Goal: Information Seeking & Learning: Learn about a topic

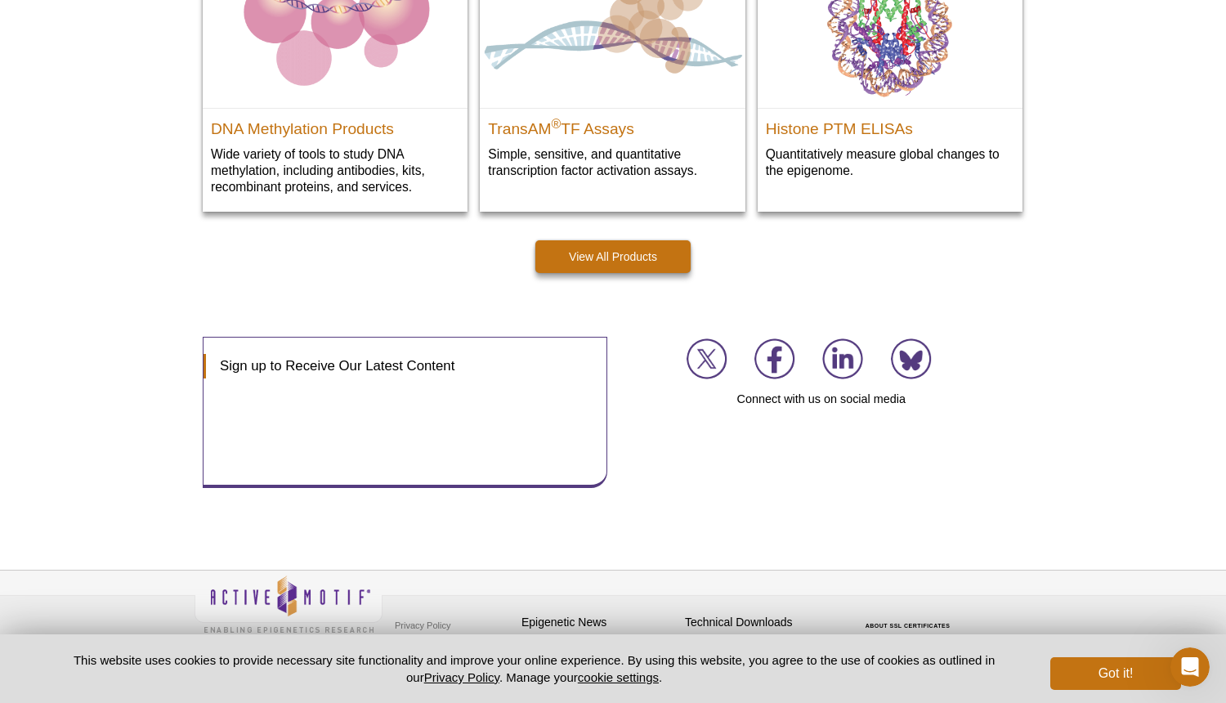
scroll to position [2360, 0]
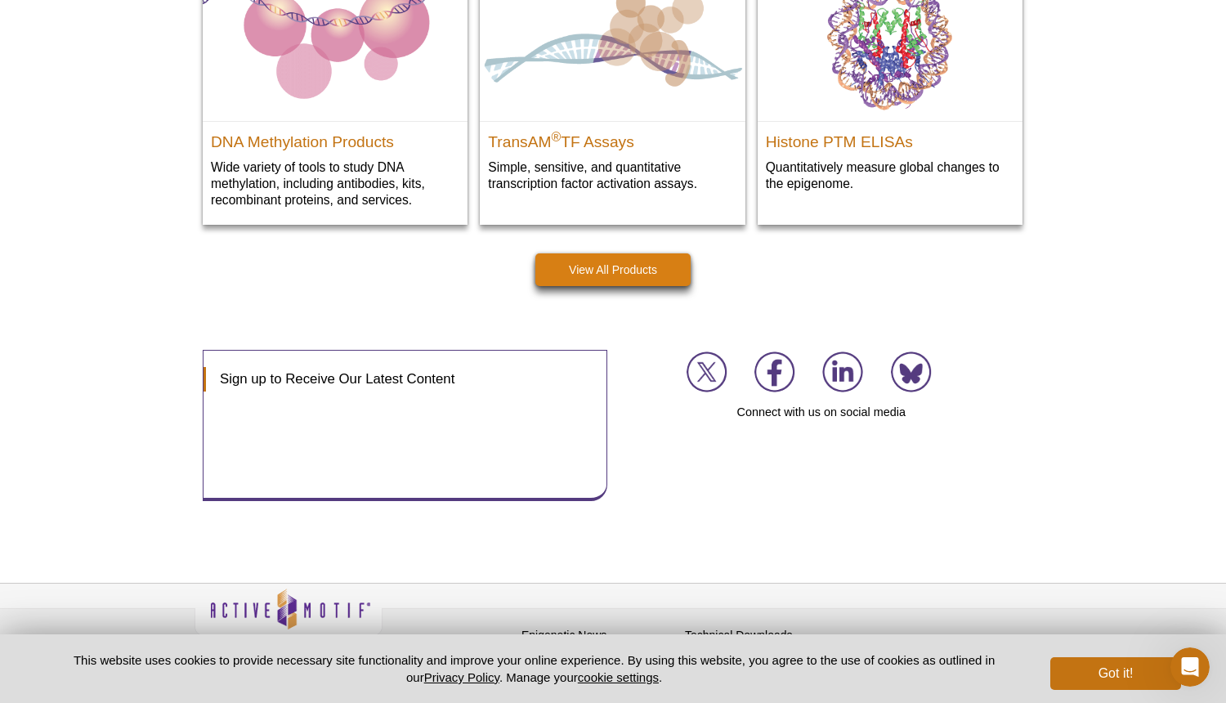
click at [589, 270] on link "View All Products" at bounding box center [613, 269] width 155 height 33
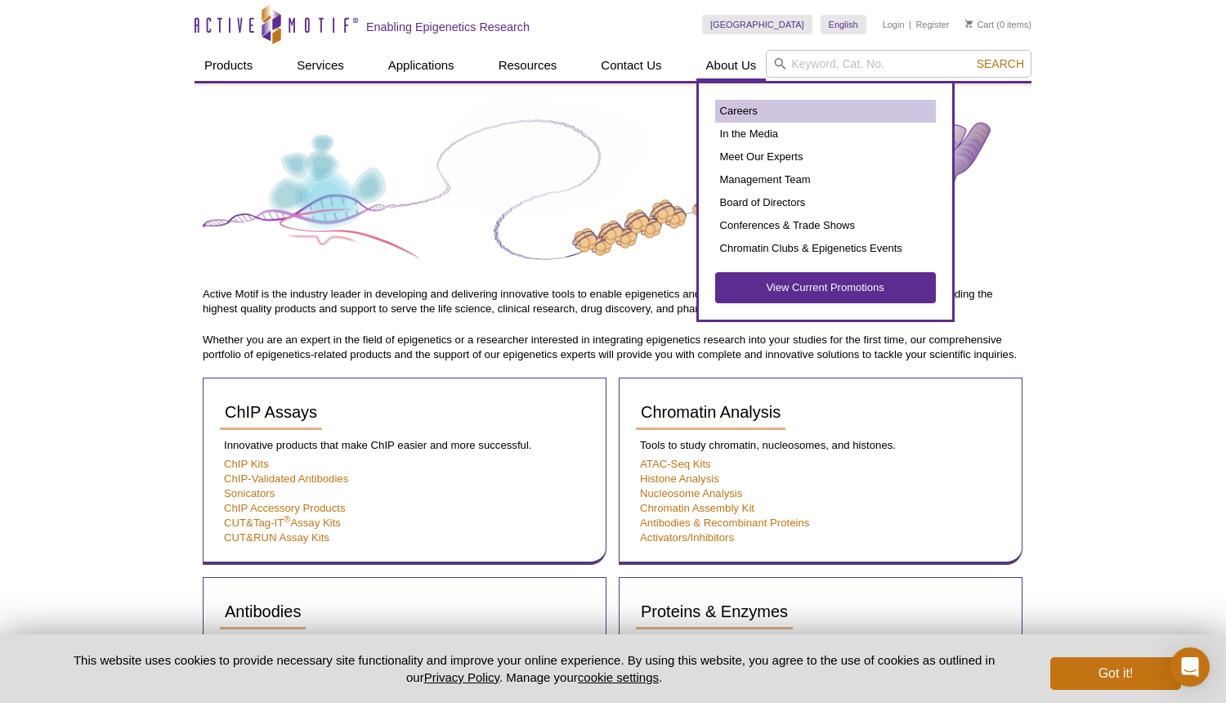
click at [742, 107] on link "Careers" at bounding box center [825, 111] width 221 height 23
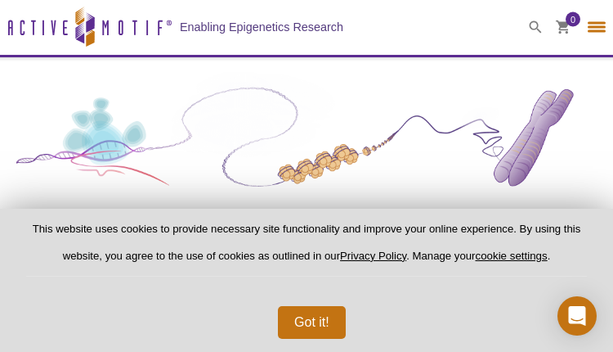
select select "[GEOGRAPHIC_DATA]"
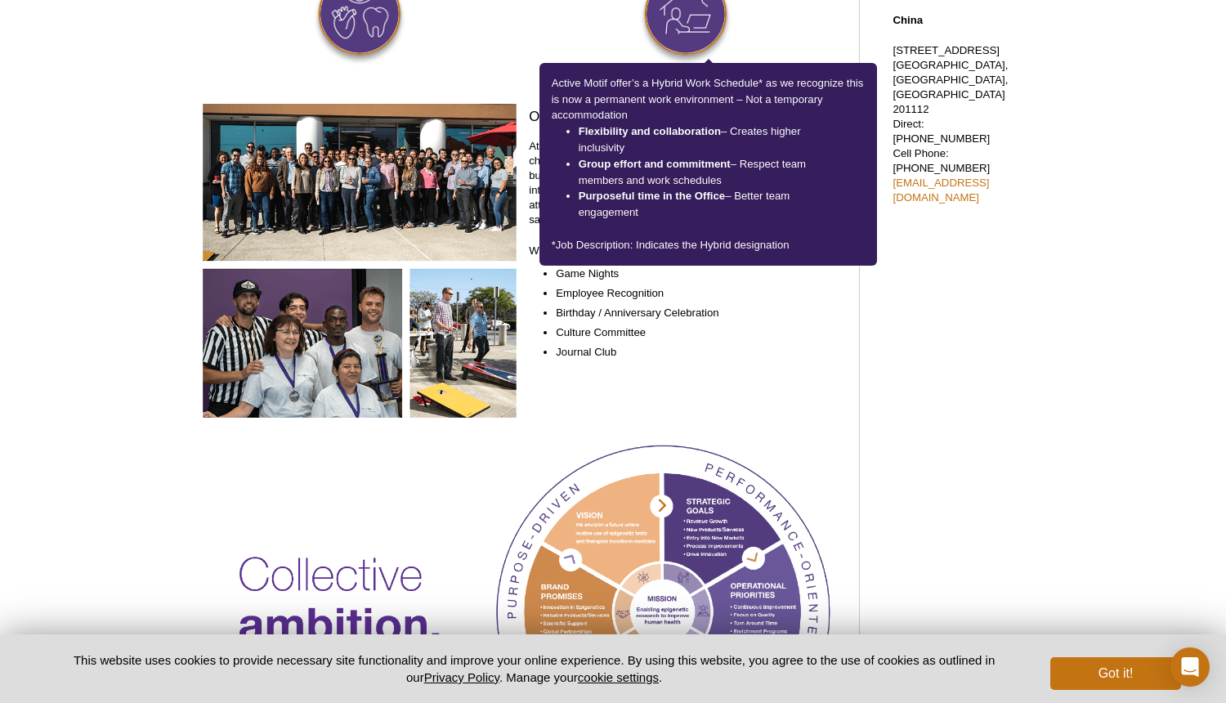
scroll to position [800, 0]
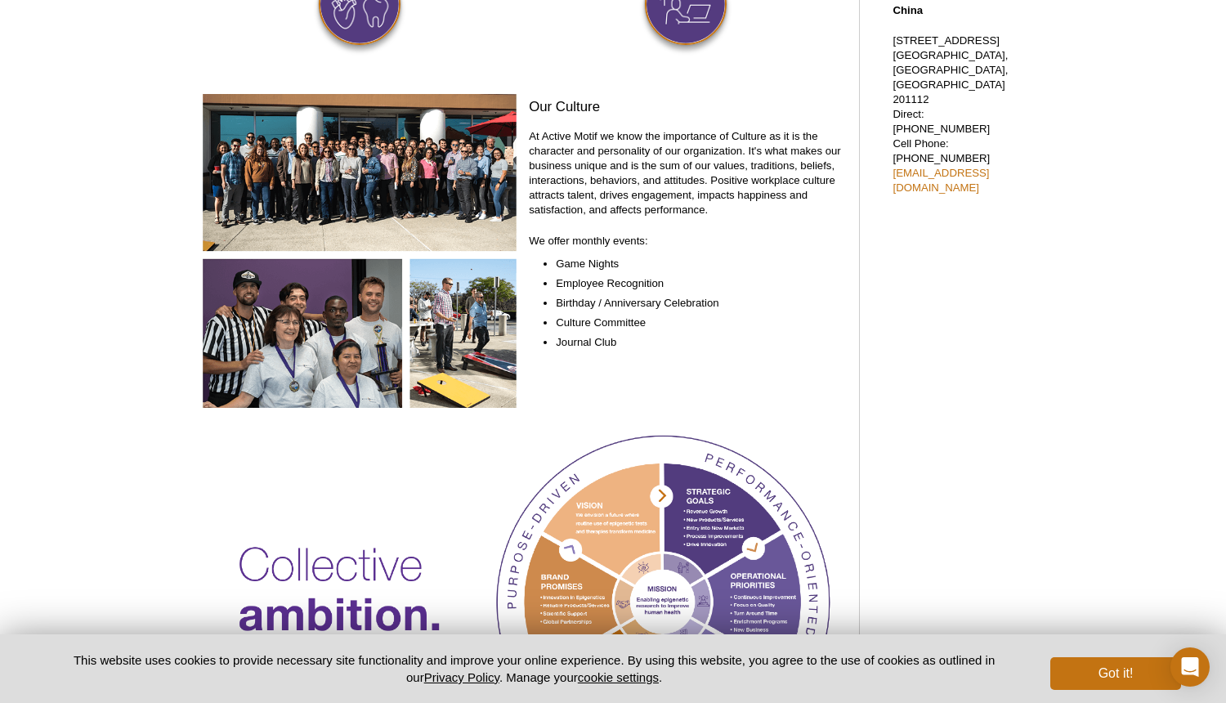
click at [386, 173] on img at bounding box center [360, 251] width 314 height 314
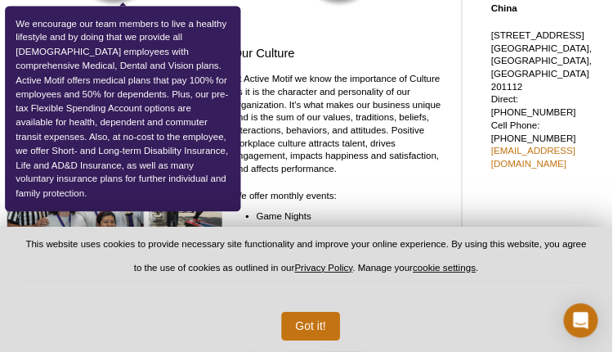
scroll to position [800, 0]
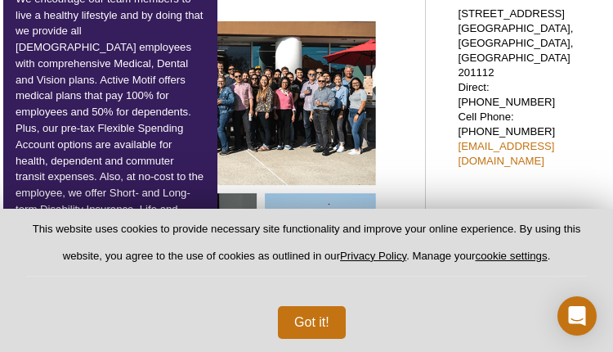
select select "[GEOGRAPHIC_DATA]"
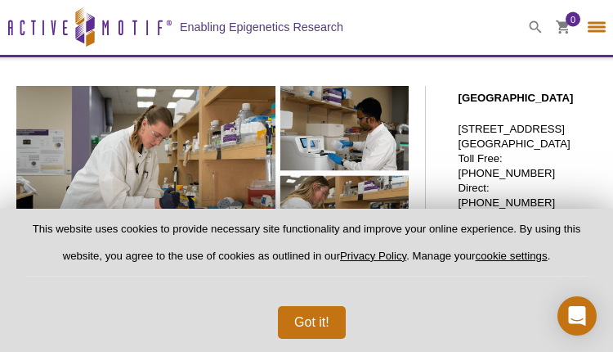
scroll to position [0, 0]
